Goal: Task Accomplishment & Management: Complete application form

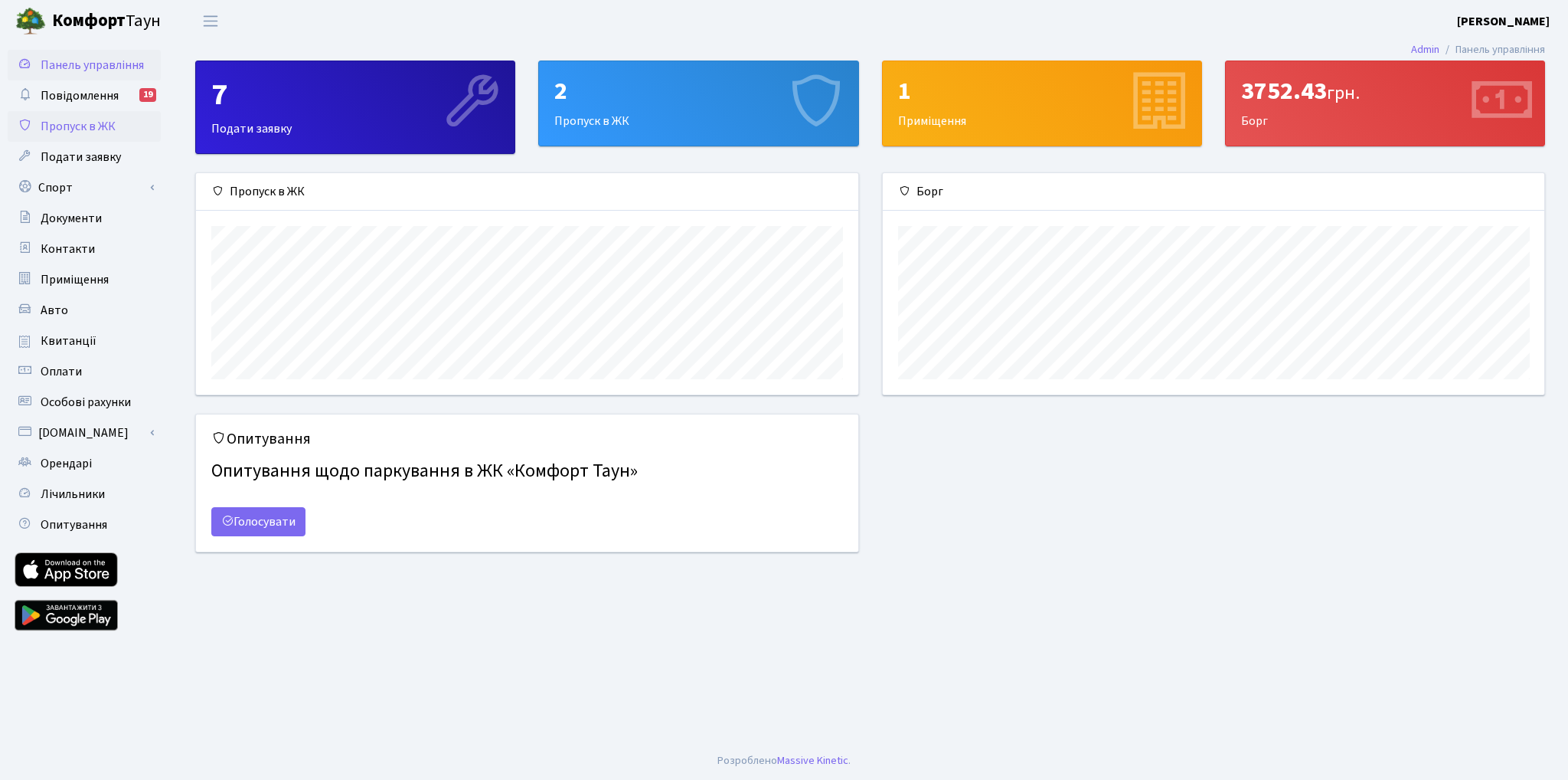
scroll to position [221, 661]
click at [59, 128] on span "Пропуск в ЖК" at bounding box center [78, 126] width 75 height 17
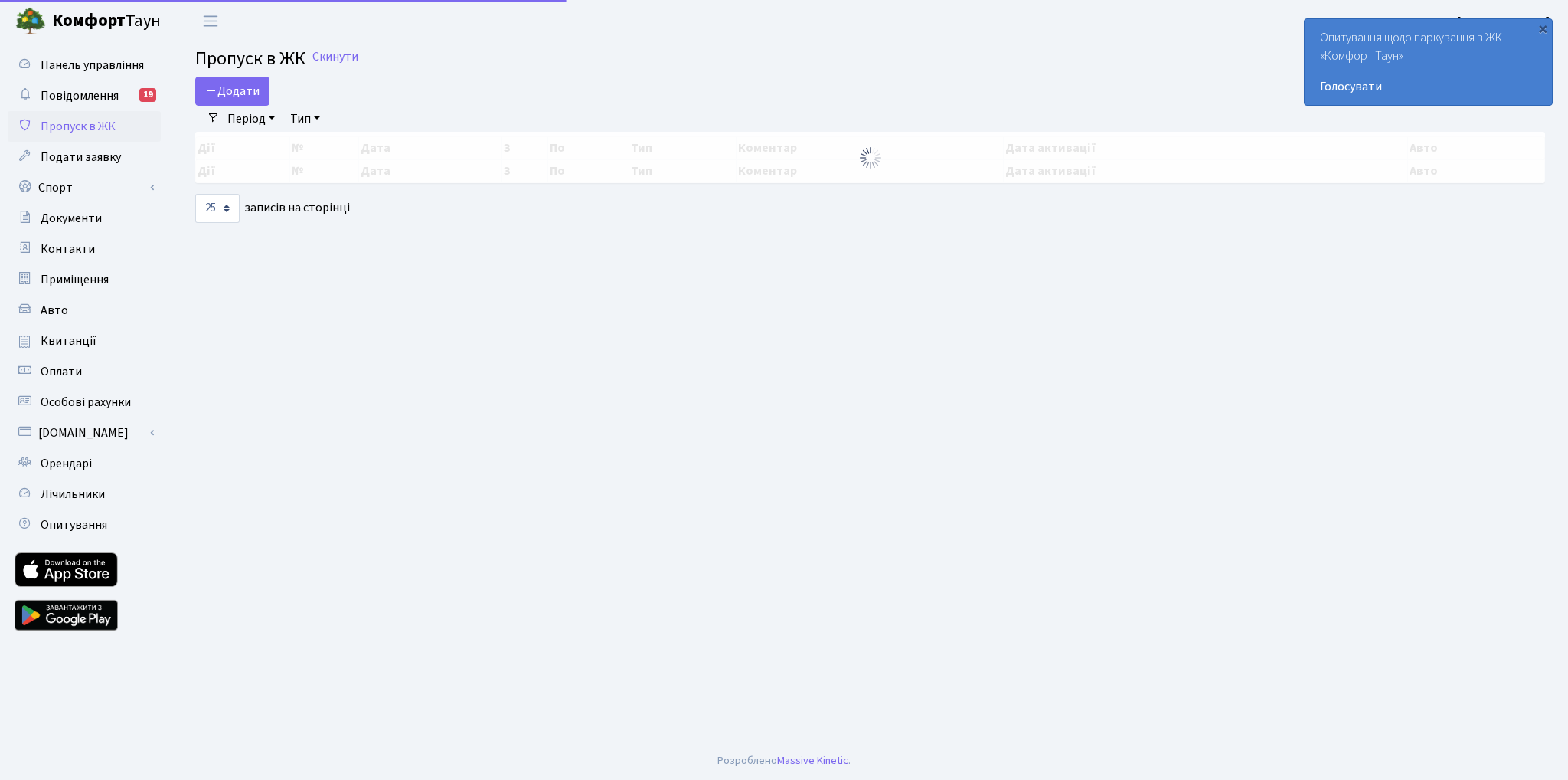
select select "25"
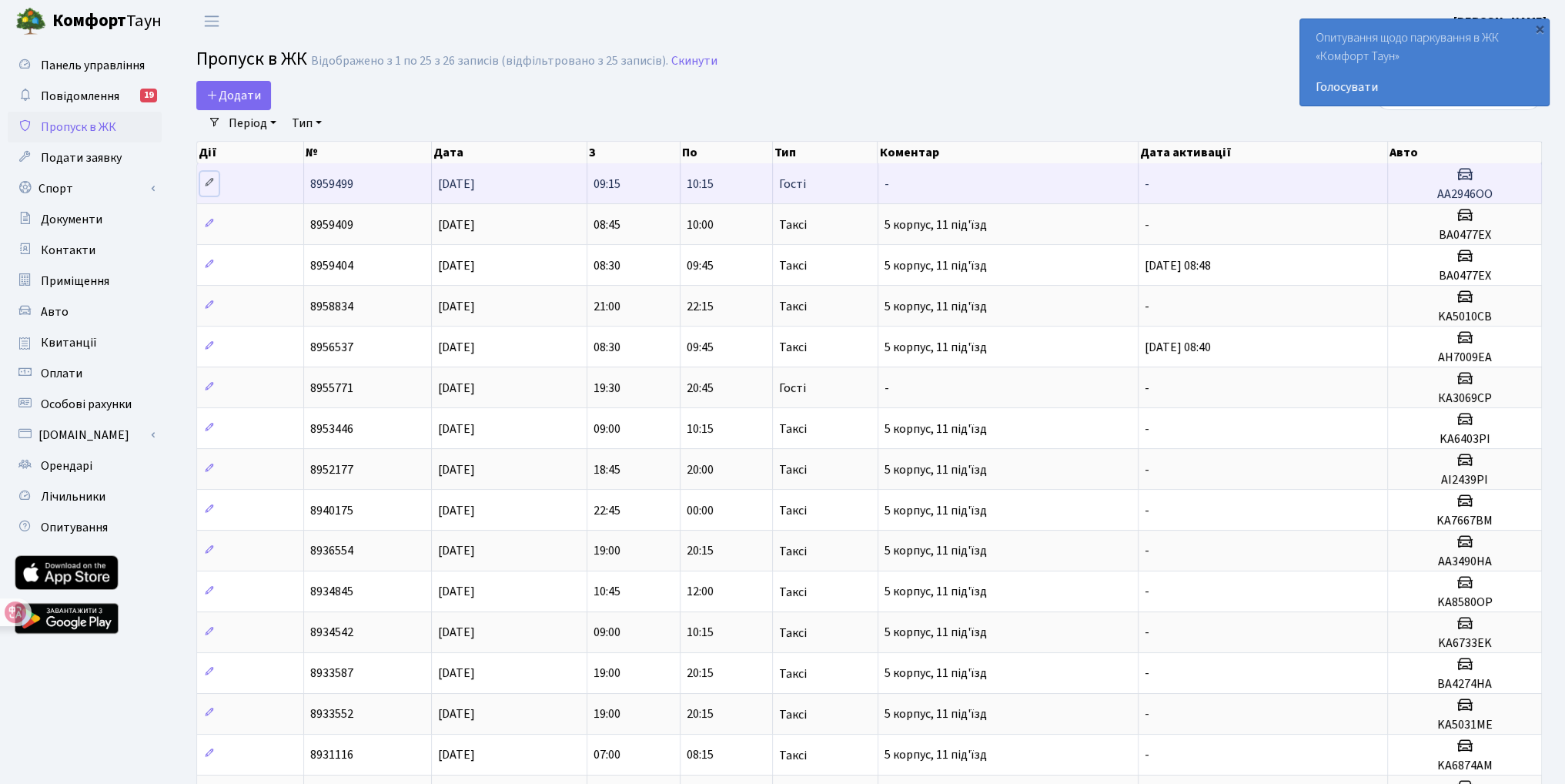
click at [207, 183] on icon at bounding box center [209, 182] width 10 height 10
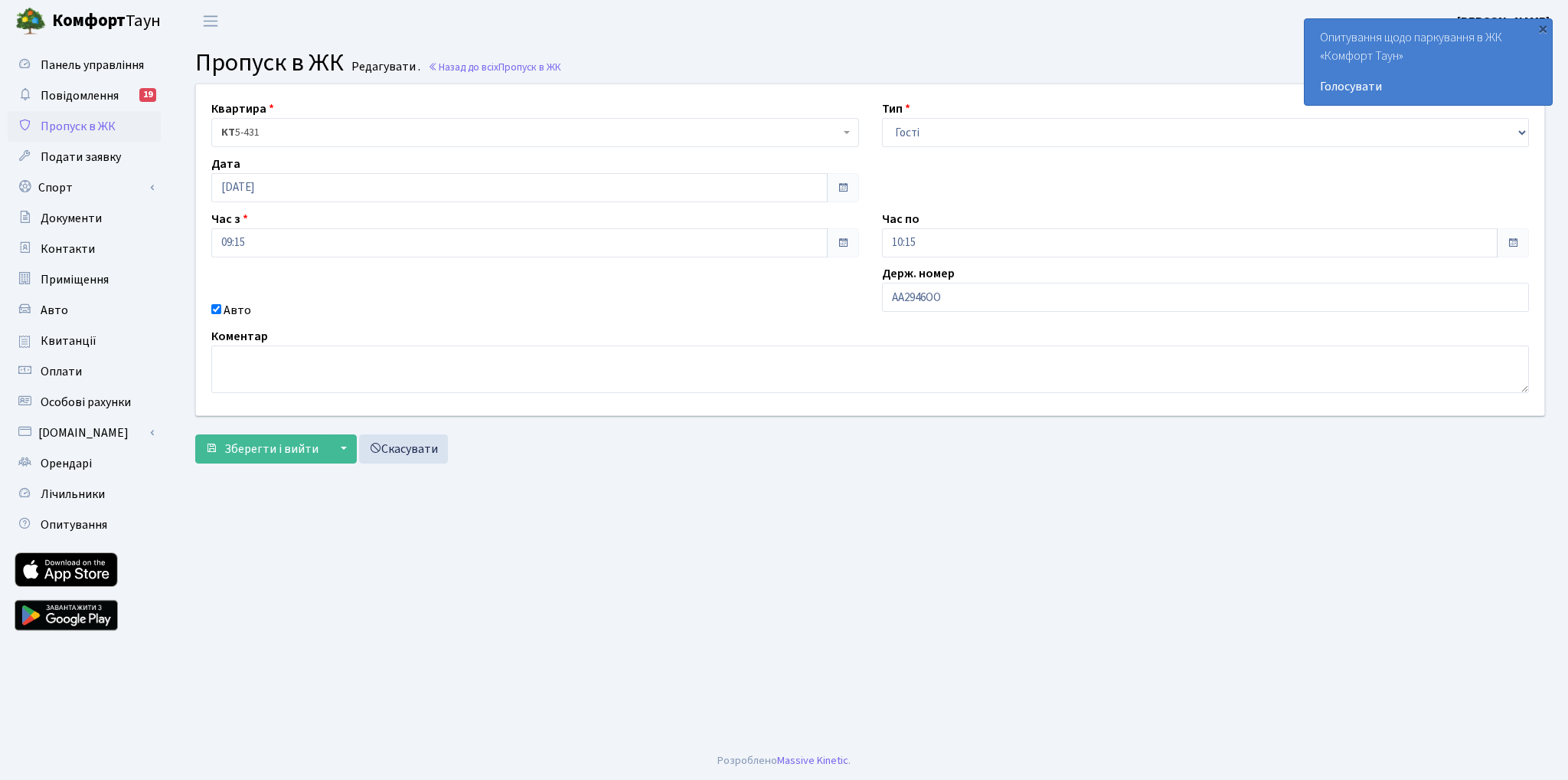
click at [1508, 242] on span at bounding box center [1512, 242] width 12 height 12
click at [1513, 241] on span at bounding box center [1512, 242] width 12 height 12
drag, startPoint x: 1055, startPoint y: 262, endPoint x: 1057, endPoint y: 245, distance: 17.1
type textarea "[PERSON_NAME]. номер"
click at [1055, 250] on div "Квартира <b>КТ</b>&nbsp;&nbsp;&nbsp;&nbsp;5-431 КТ 5-431 Тип - Доставка Таксі Г…" at bounding box center [870, 250] width 1371 height 331
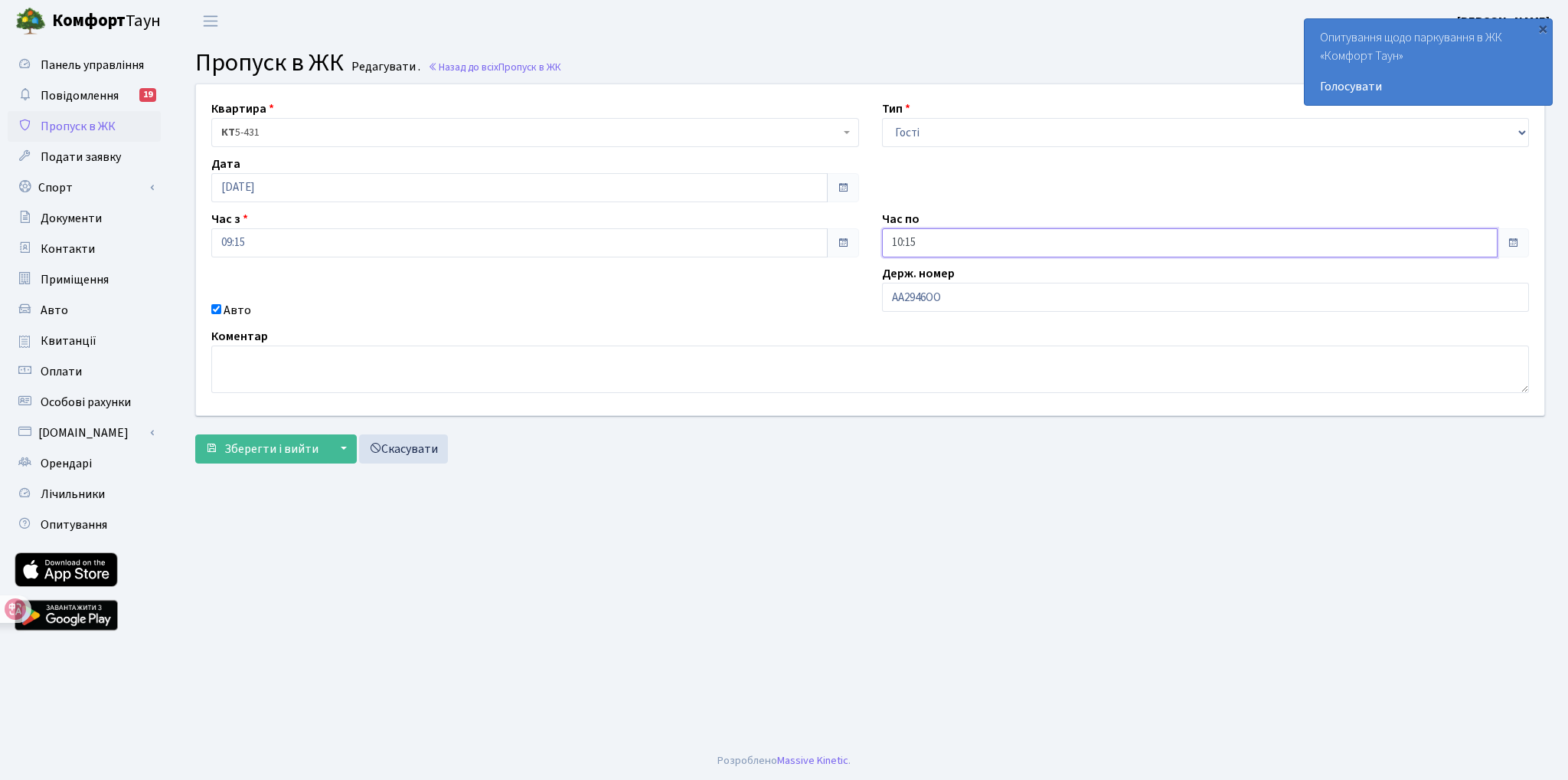
click at [994, 232] on input "10:15" at bounding box center [1190, 242] width 616 height 29
click at [1058, 291] on icon at bounding box center [1057, 296] width 42 height 42
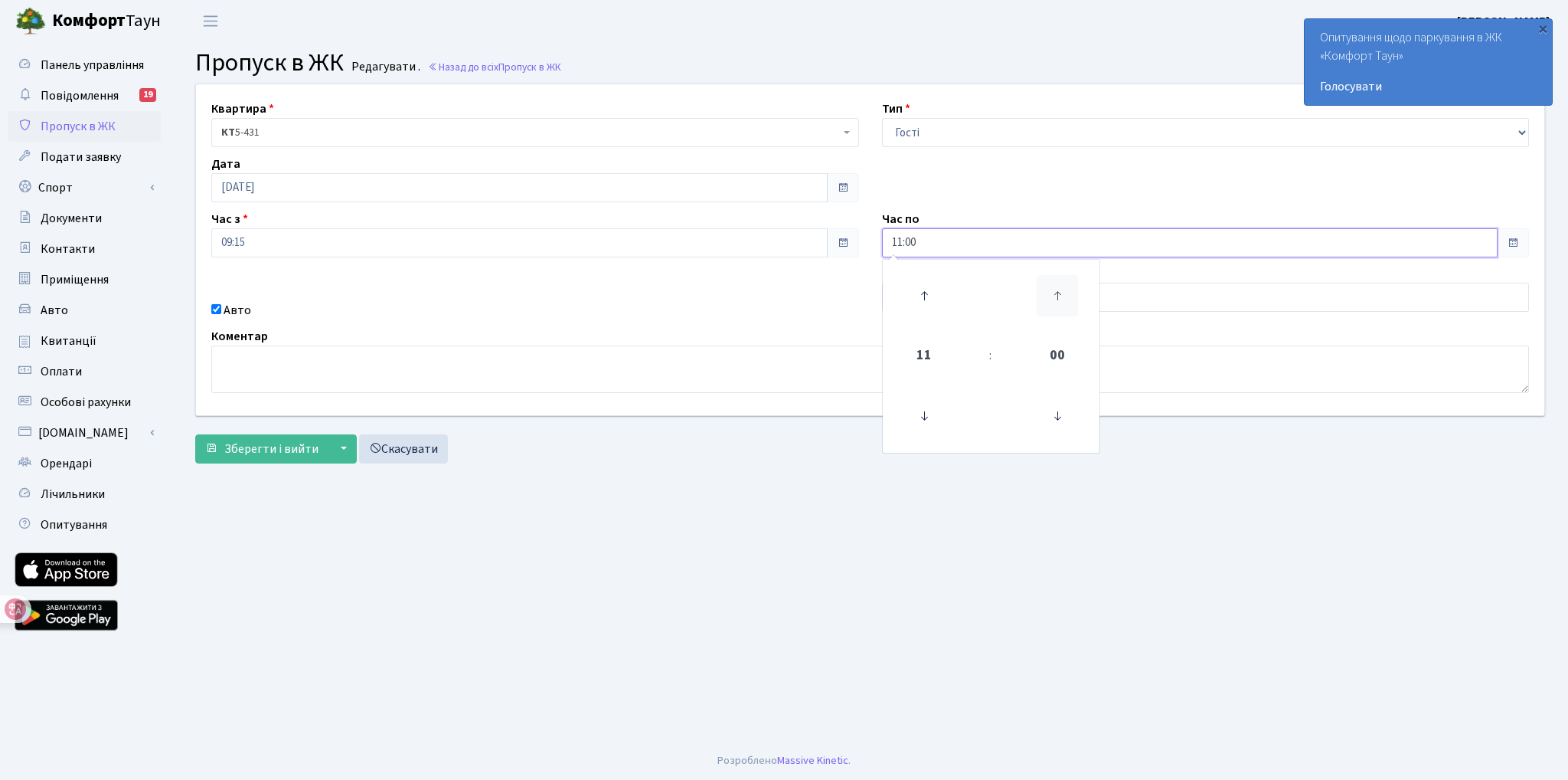
type input "11:15"
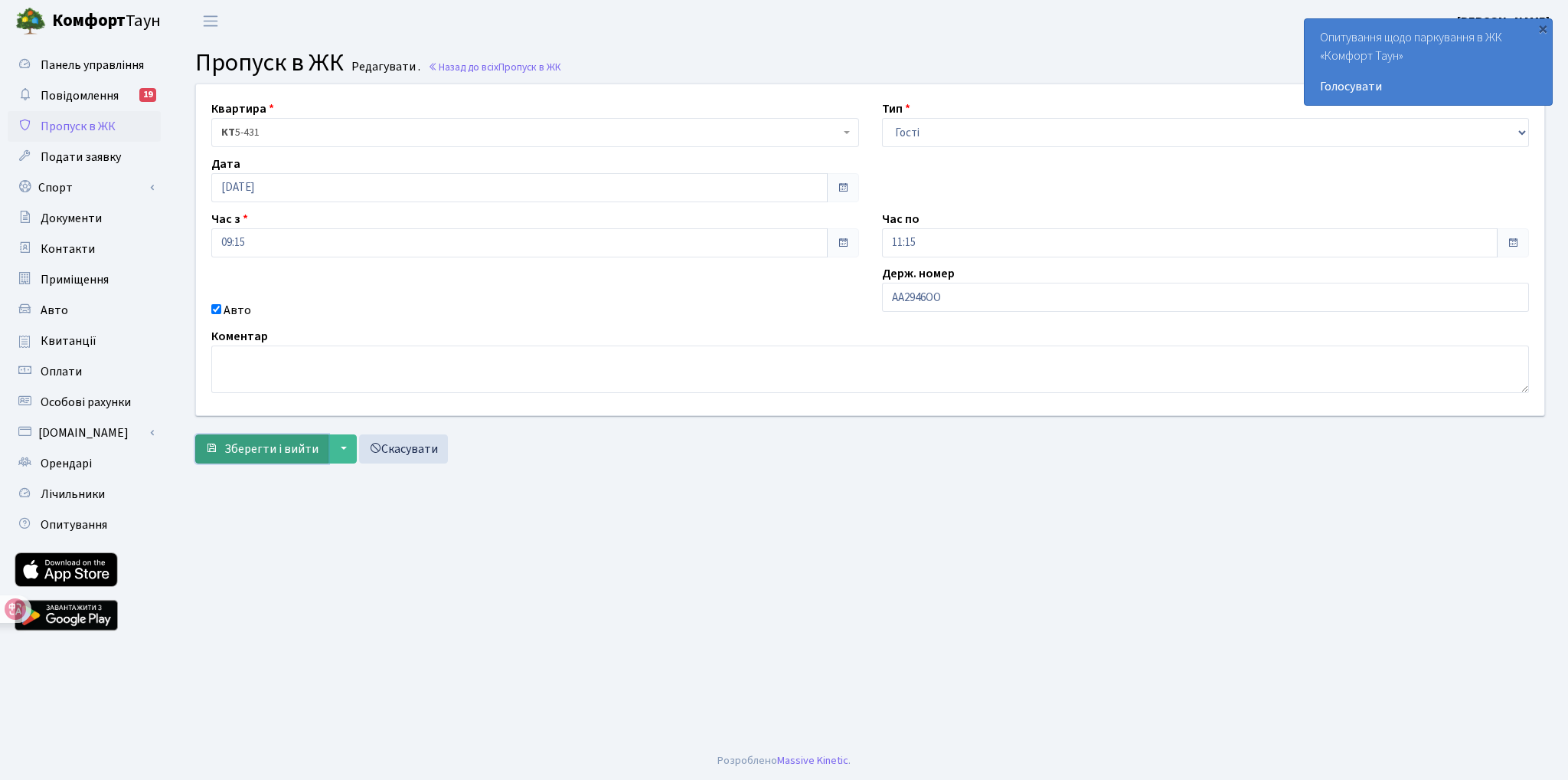
click at [267, 451] on span "Зберегти і вийти" at bounding box center [271, 448] width 94 height 17
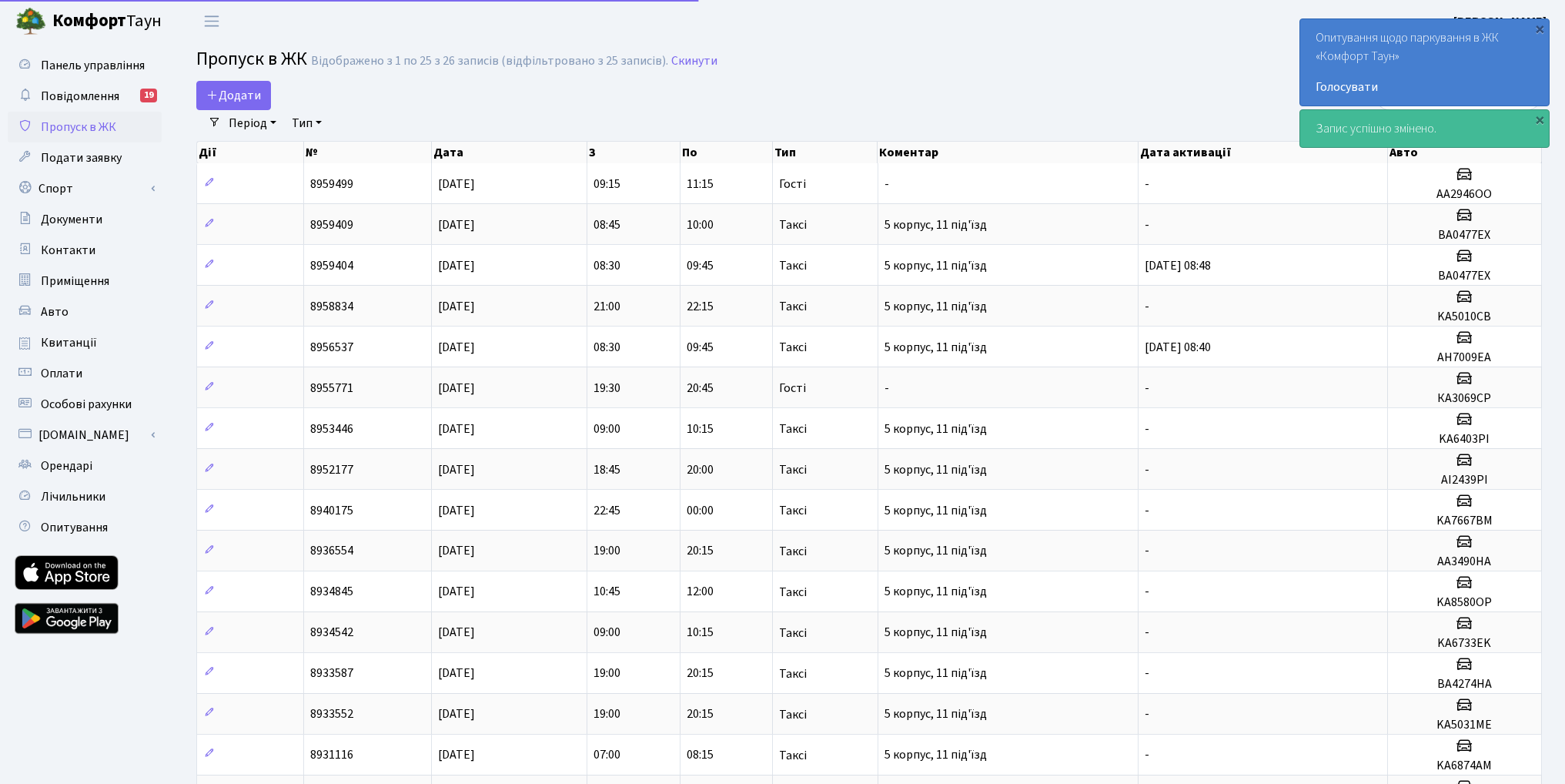
select select "25"
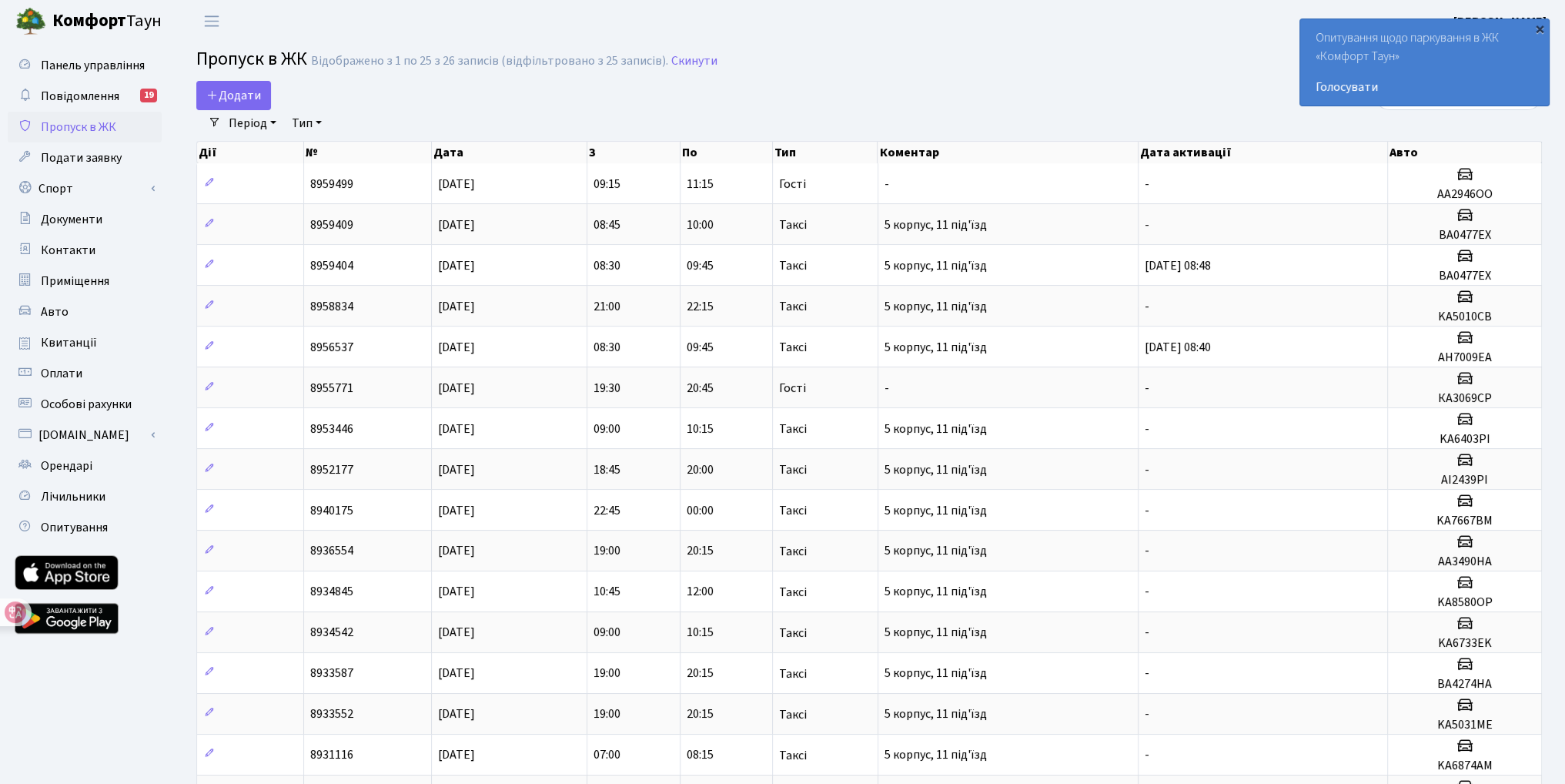
click at [1542, 26] on div "×" at bounding box center [1539, 28] width 15 height 15
